Goal: Information Seeking & Learning: Learn about a topic

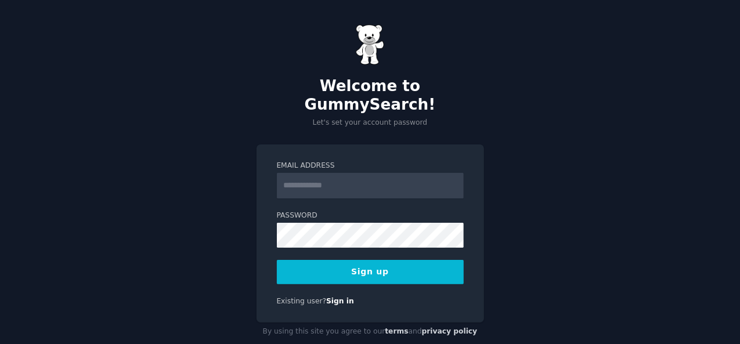
click at [333, 173] on input "Email Address" at bounding box center [370, 186] width 187 height 26
type input "**********"
click at [314, 260] on button "Sign up" at bounding box center [370, 272] width 187 height 24
click at [361, 260] on button "Sign up" at bounding box center [370, 272] width 187 height 24
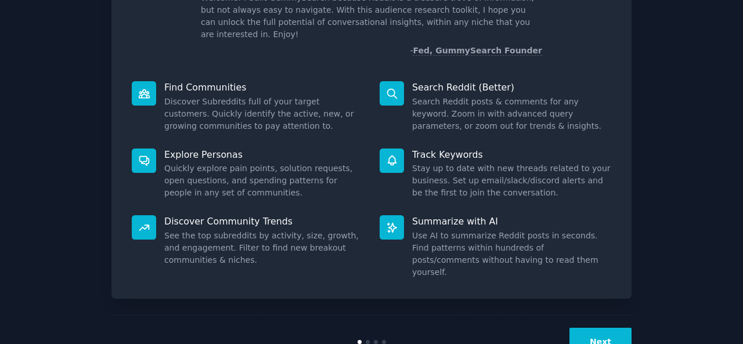
scroll to position [109, 0]
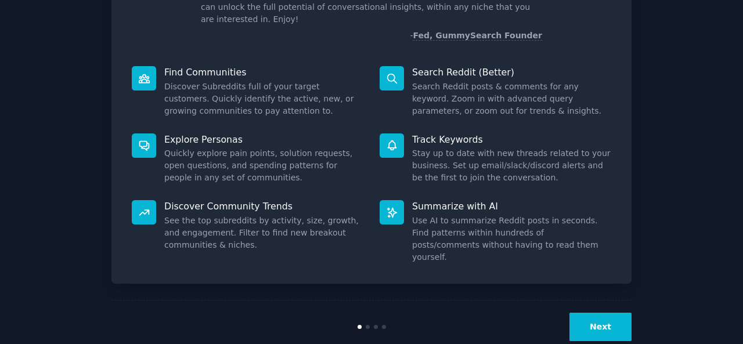
click at [625, 313] on button "Next" at bounding box center [601, 327] width 62 height 28
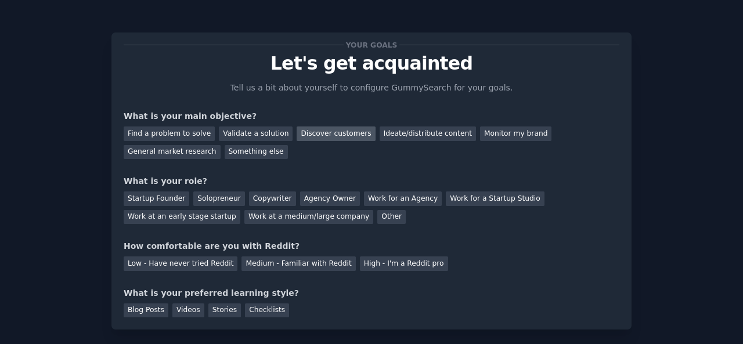
click at [322, 132] on div "Discover customers" at bounding box center [336, 134] width 78 height 15
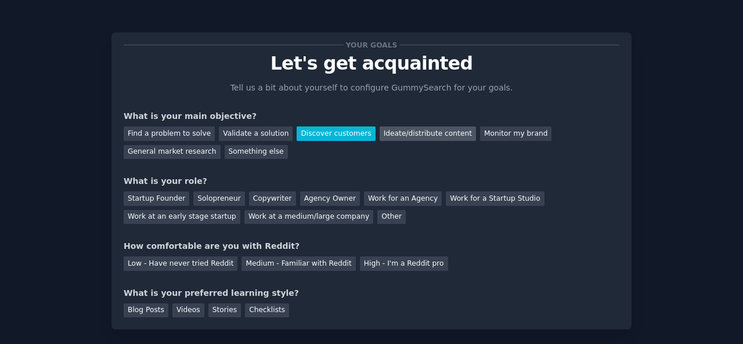
click at [393, 134] on div "Ideate/distribute content" at bounding box center [428, 134] width 96 height 15
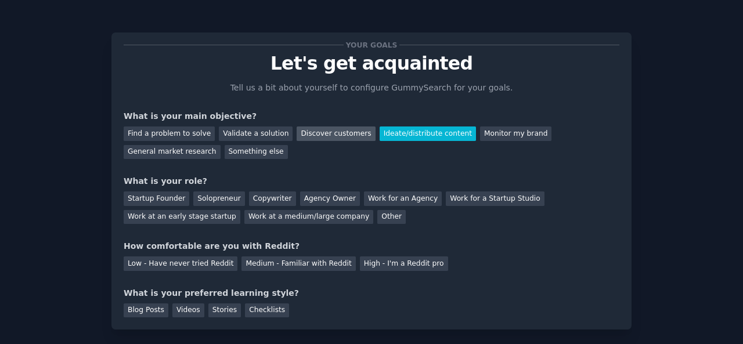
click at [326, 131] on div "Discover customers" at bounding box center [336, 134] width 78 height 15
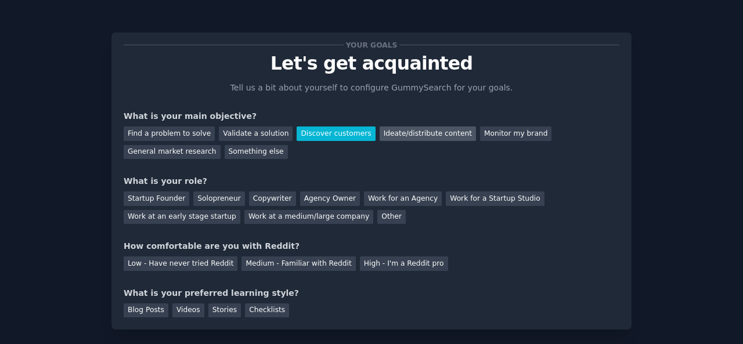
click at [407, 136] on div "Ideate/distribute content" at bounding box center [428, 134] width 96 height 15
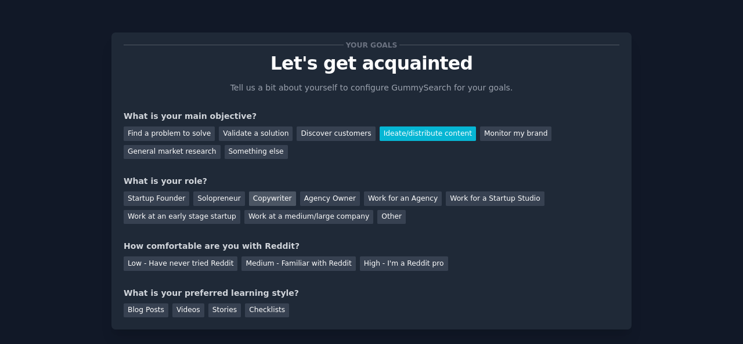
click at [265, 201] on div "Copywriter" at bounding box center [272, 199] width 47 height 15
click at [310, 263] on div "Medium - Familiar with Reddit" at bounding box center [299, 264] width 114 height 15
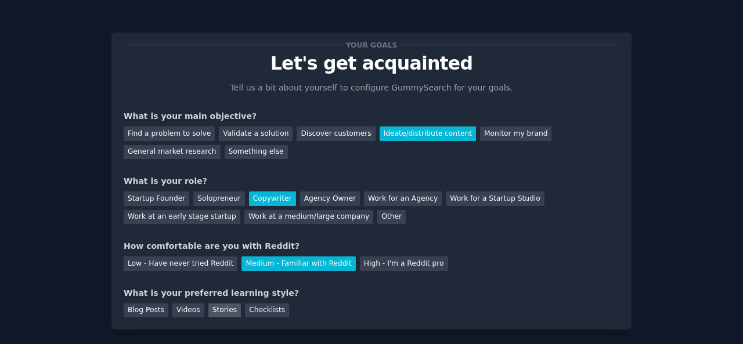
click at [225, 307] on div "Stories" at bounding box center [224, 311] width 33 height 15
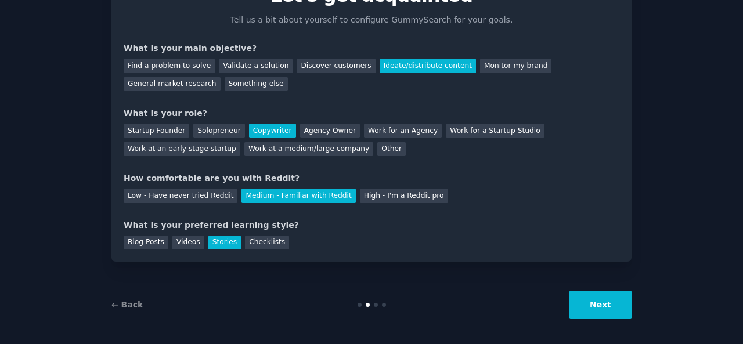
scroll to position [71, 0]
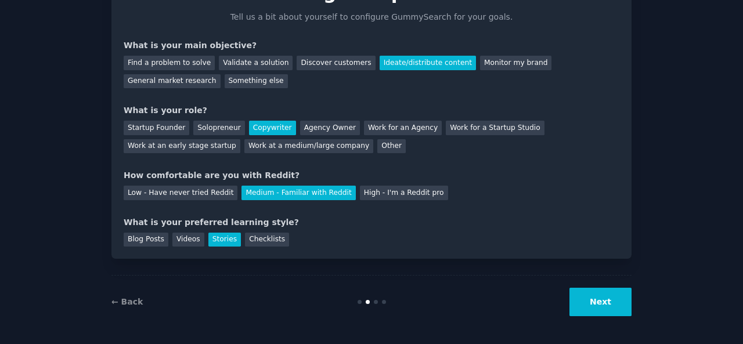
click at [613, 309] on button "Next" at bounding box center [601, 302] width 62 height 28
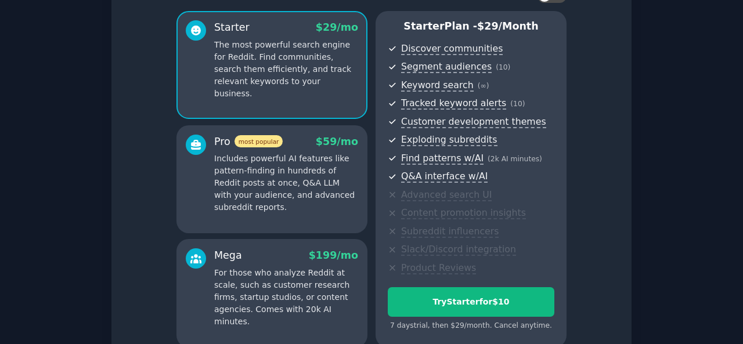
scroll to position [174, 0]
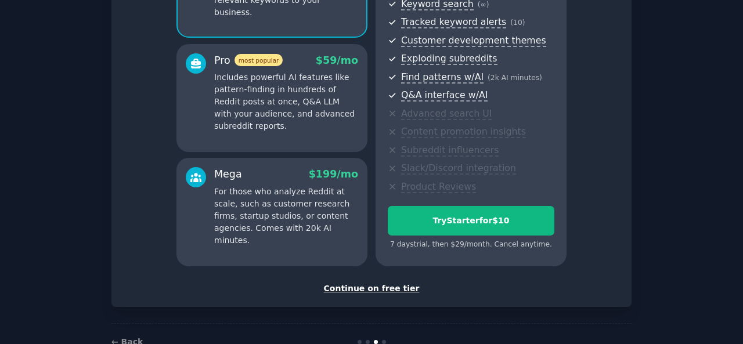
click at [384, 289] on div "Continue on free tier" at bounding box center [372, 289] width 496 height 12
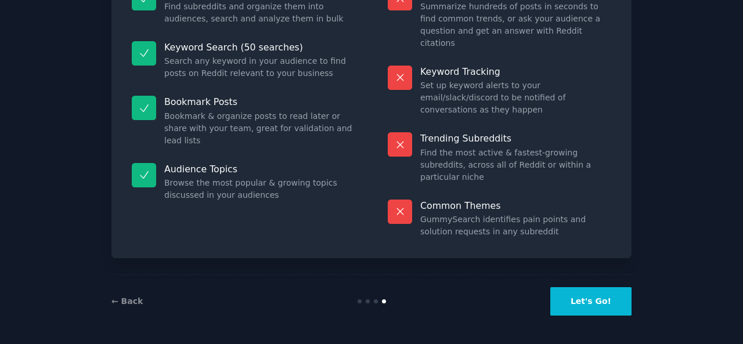
scroll to position [107, 0]
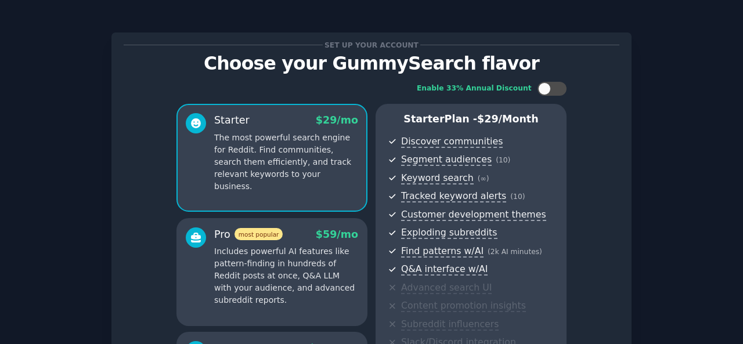
scroll to position [58, 0]
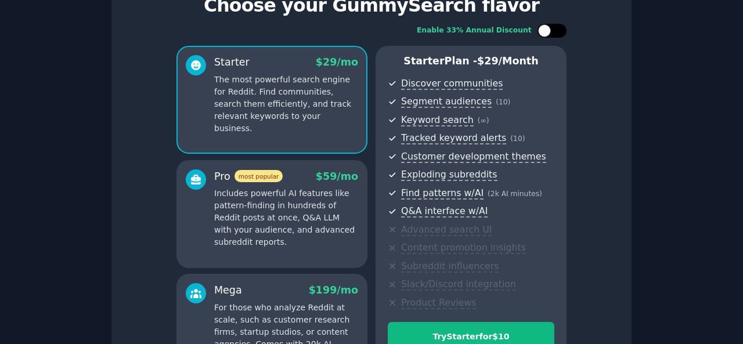
click at [551, 26] on div at bounding box center [552, 31] width 29 height 14
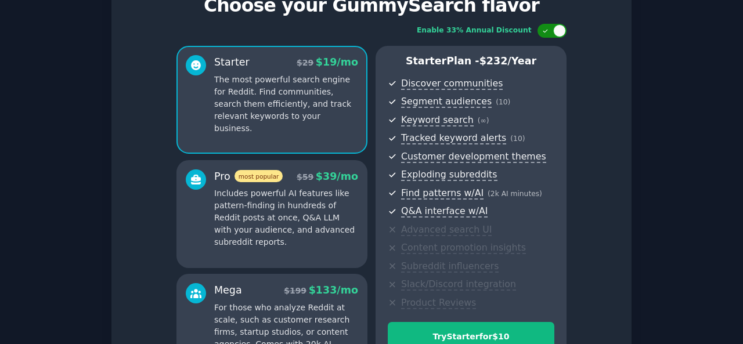
click at [551, 26] on div at bounding box center [552, 31] width 29 height 14
click at [549, 28] on div at bounding box center [544, 30] width 13 height 13
click at [542, 28] on icon at bounding box center [545, 31] width 6 height 6
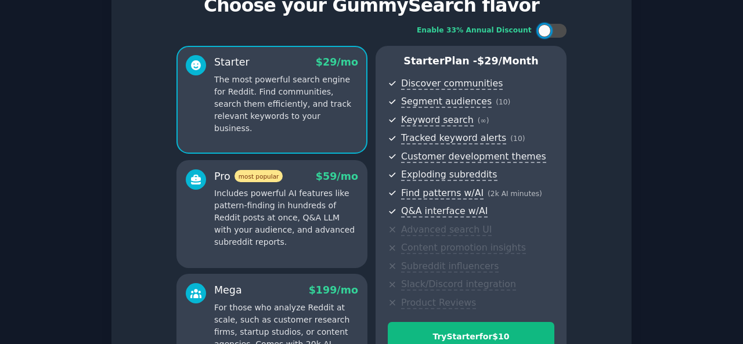
click at [321, 179] on span "$ 59 /mo" at bounding box center [337, 177] width 42 height 12
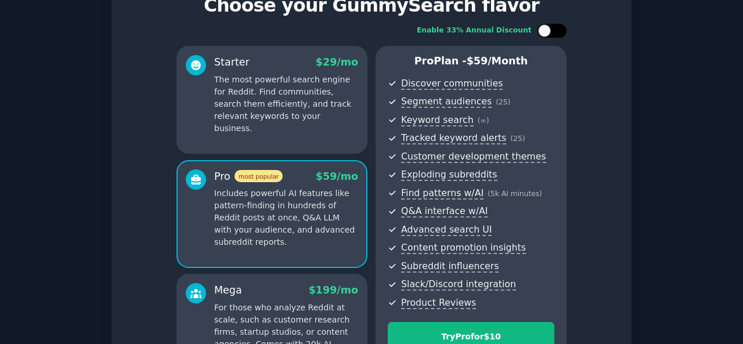
click at [550, 33] on div at bounding box center [552, 31] width 29 height 14
click at [545, 30] on icon at bounding box center [545, 31] width 6 height 6
checkbox input "false"
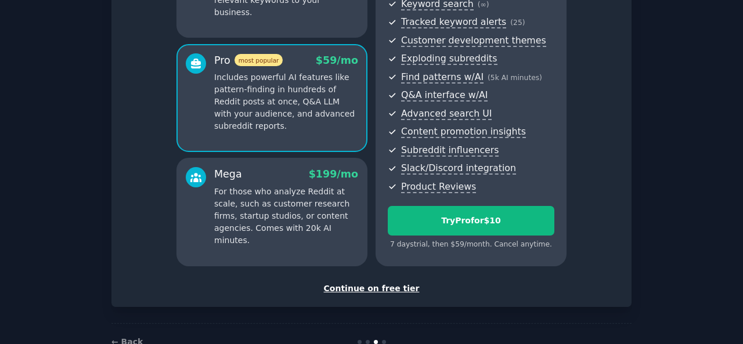
scroll to position [206, 0]
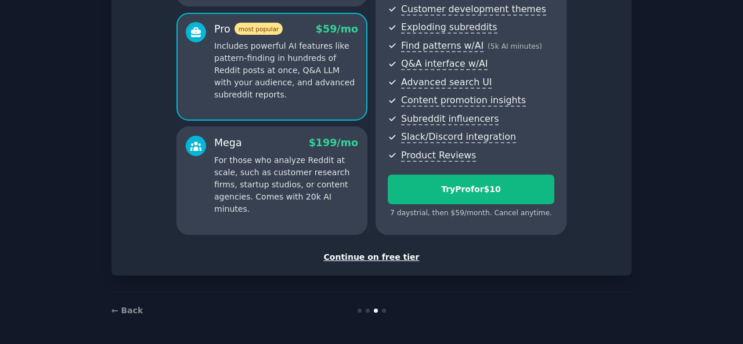
click at [407, 258] on div "Continue on free tier" at bounding box center [372, 257] width 496 height 12
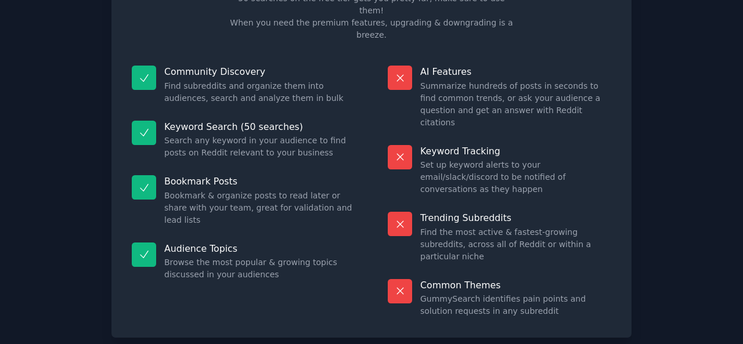
scroll to position [107, 0]
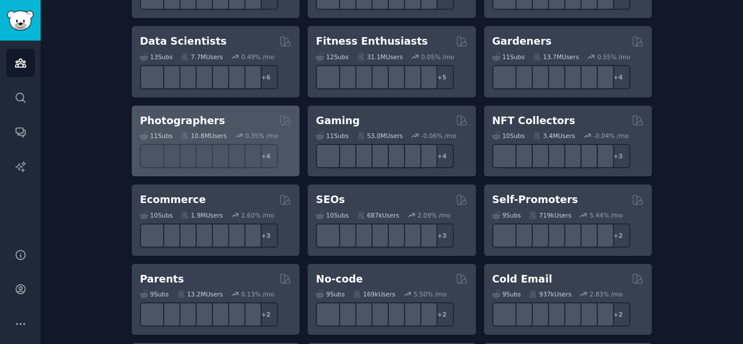
scroll to position [581, 0]
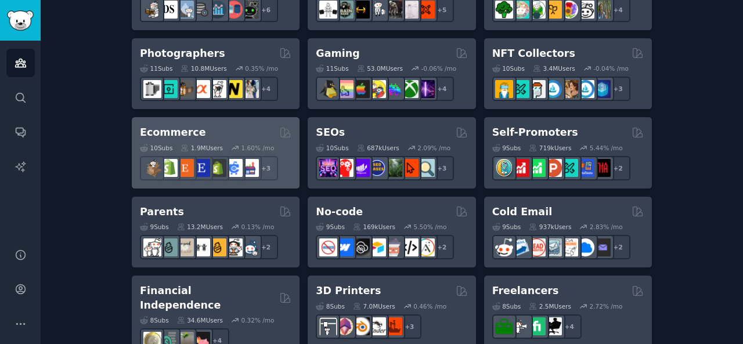
click at [222, 132] on div "Ecommerce" at bounding box center [216, 132] width 152 height 15
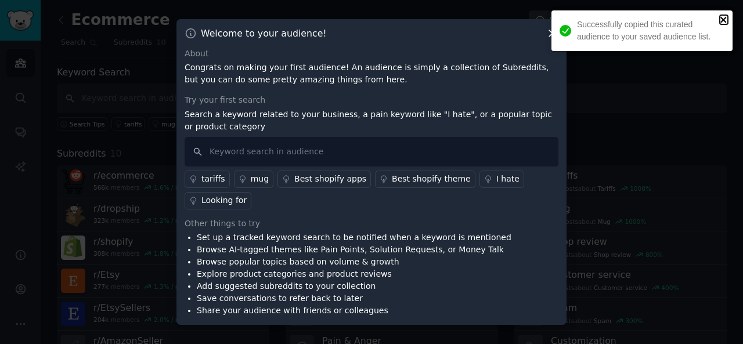
click at [722, 19] on icon "close" at bounding box center [724, 20] width 6 height 6
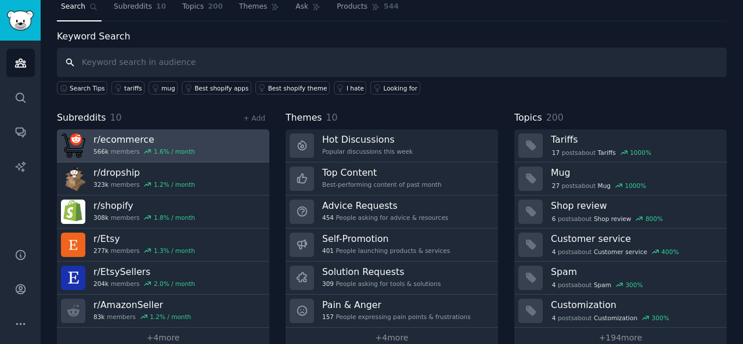
scroll to position [53, 0]
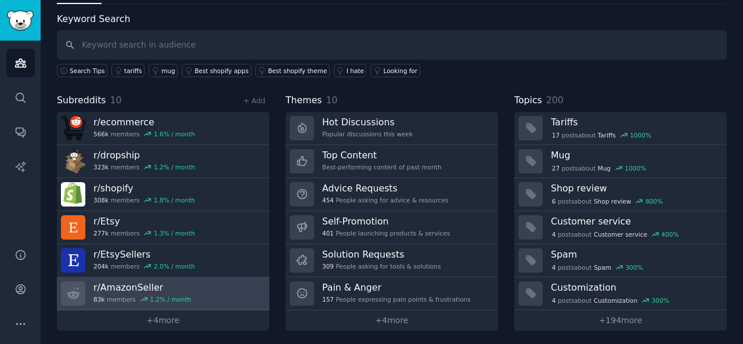
click at [190, 301] on link "r/ AmazonSeller 83k members 1.2 % / month" at bounding box center [163, 294] width 213 height 33
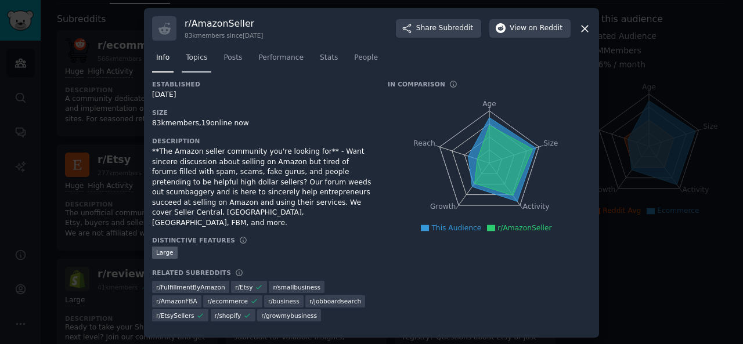
click at [193, 63] on span "Topics" at bounding box center [196, 58] width 21 height 10
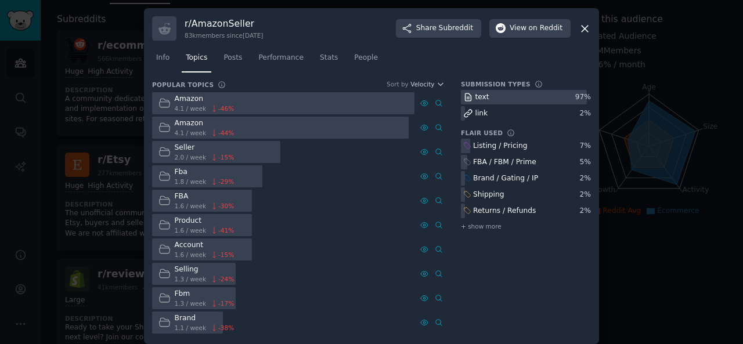
click at [235, 104] on div at bounding box center [283, 103] width 262 height 23
click at [193, 109] on span "4.1 / week" at bounding box center [191, 109] width 32 height 8
click at [237, 60] on link "Posts" at bounding box center [233, 61] width 27 height 24
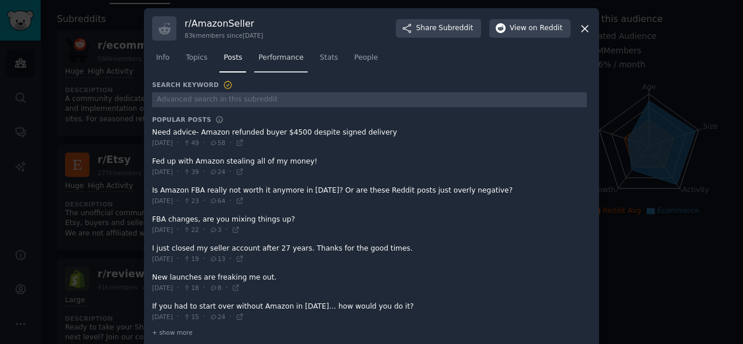
click at [261, 63] on span "Performance" at bounding box center [280, 58] width 45 height 10
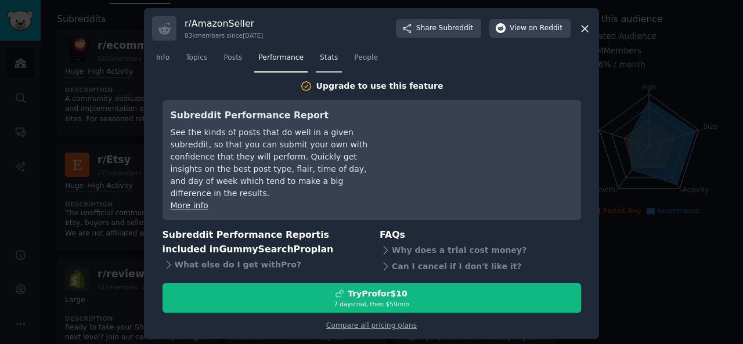
click at [320, 63] on span "Stats" at bounding box center [329, 58] width 18 height 10
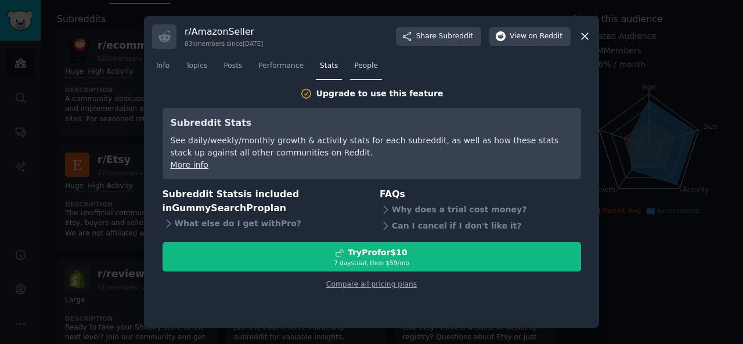
click at [360, 66] on span "People" at bounding box center [366, 66] width 24 height 10
click at [582, 32] on icon at bounding box center [585, 36] width 12 height 12
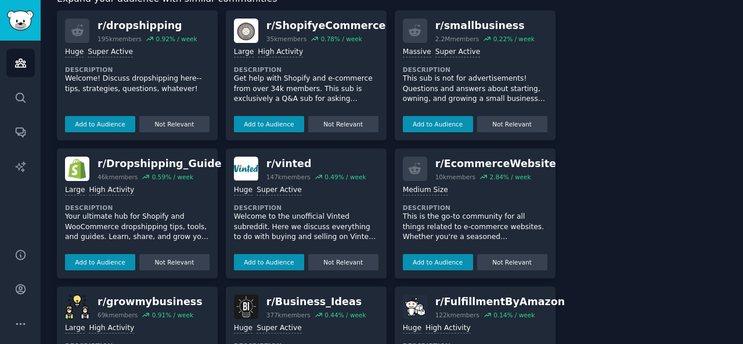
scroll to position [750, 0]
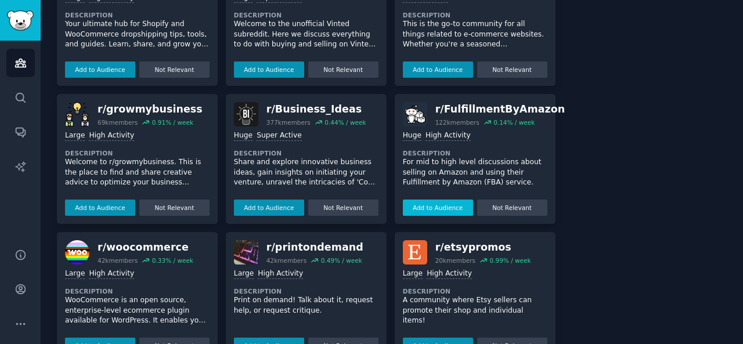
click at [432, 205] on button "Add to Audience" at bounding box center [438, 208] width 70 height 16
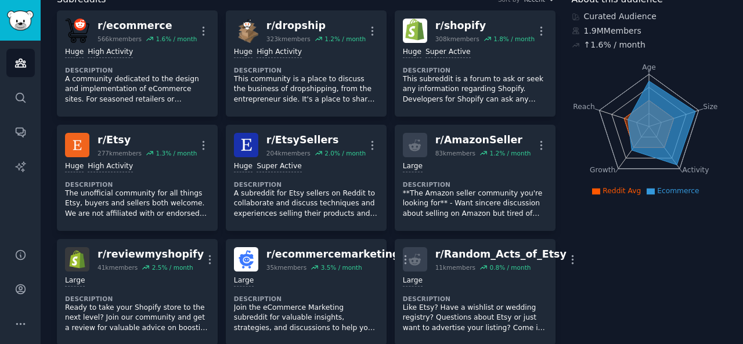
scroll to position [0, 0]
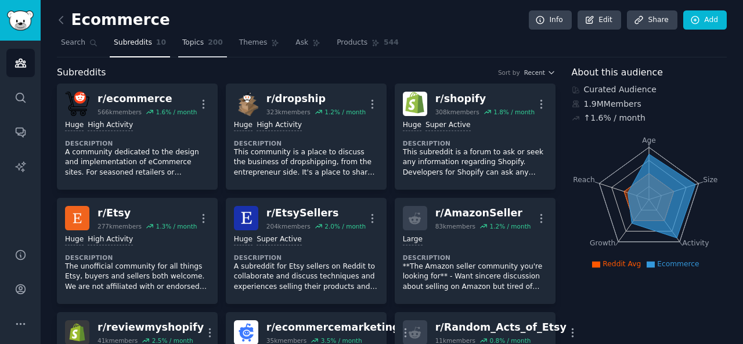
click at [187, 48] on link "Topics 200" at bounding box center [202, 46] width 49 height 24
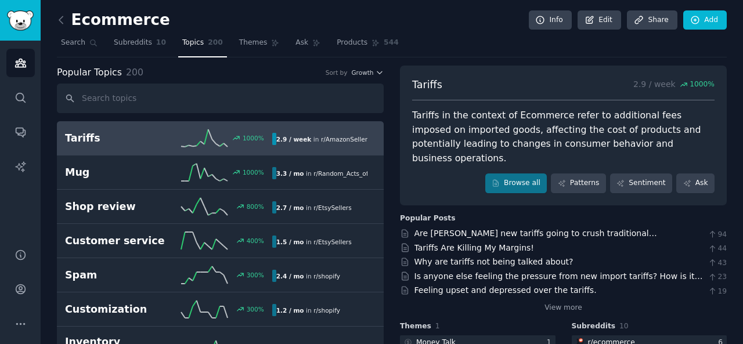
click at [291, 131] on div "Tariffs 1000 % 2.9 / week in r/ AmazonSeller , r/ Etsy , and 2 other s" at bounding box center [220, 137] width 311 height 17
click at [188, 139] on icon at bounding box center [204, 137] width 46 height 17
click at [575, 174] on link "Patterns" at bounding box center [578, 184] width 55 height 20
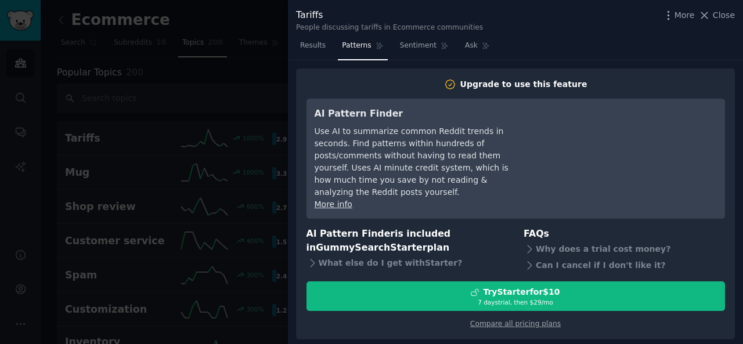
click at [279, 193] on div at bounding box center [371, 172] width 743 height 344
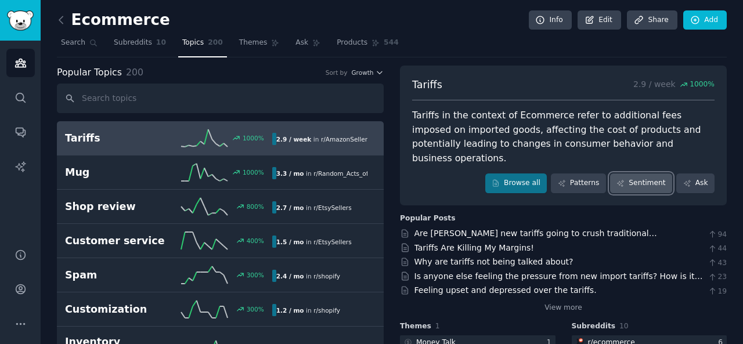
click at [631, 174] on link "Sentiment" at bounding box center [641, 184] width 62 height 20
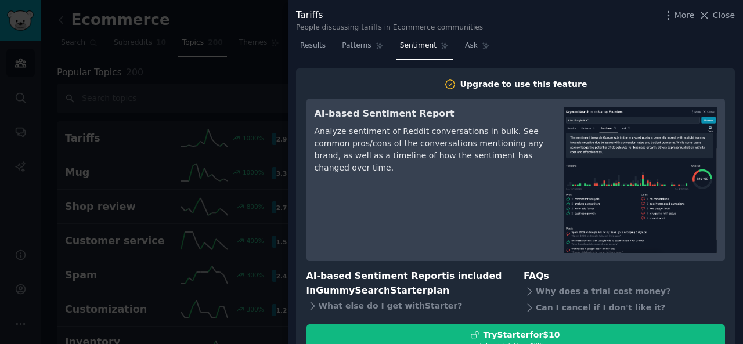
scroll to position [45, 0]
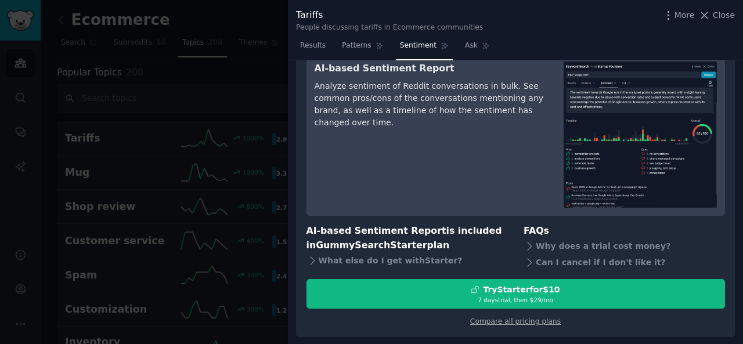
click at [163, 177] on div at bounding box center [371, 172] width 743 height 344
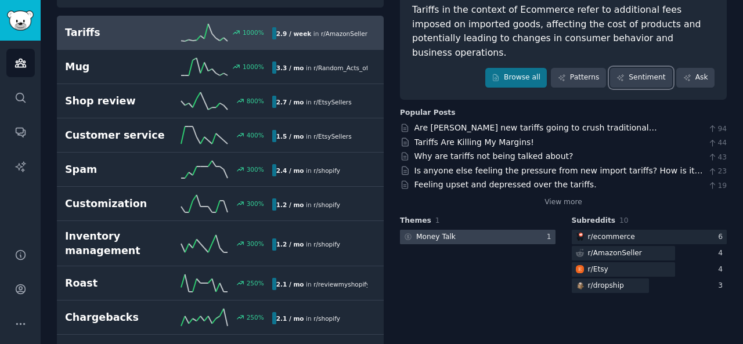
scroll to position [116, 0]
